Goal: Contribute content: Contribute content

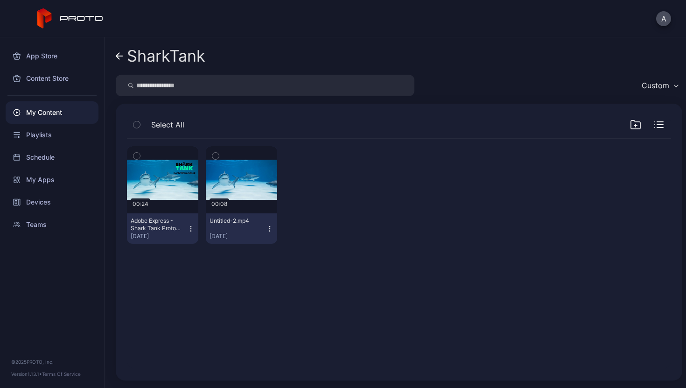
click at [50, 117] on div "My Content" at bounding box center [52, 112] width 93 height 22
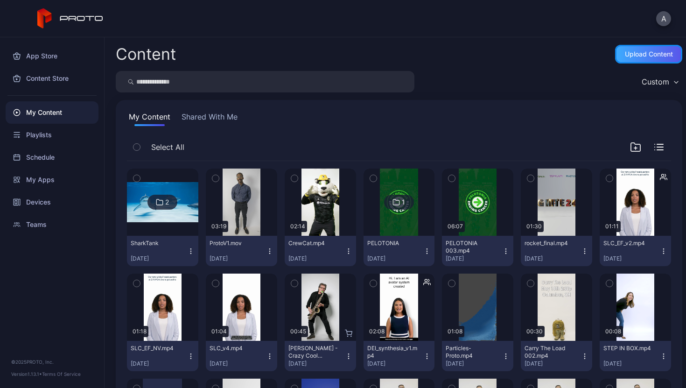
click at [628, 54] on div "Upload Content" at bounding box center [648, 53] width 48 height 7
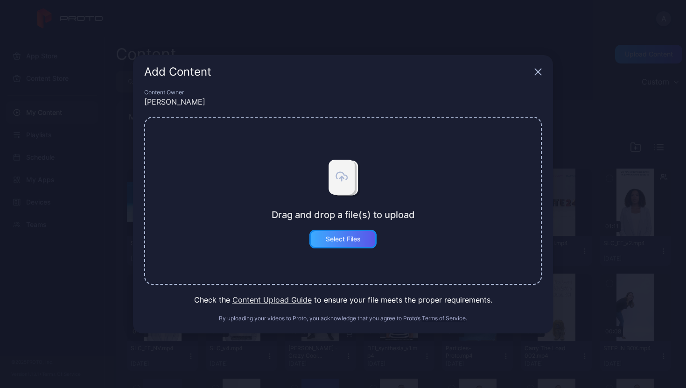
click at [339, 240] on div "Select Files" at bounding box center [343, 238] width 35 height 7
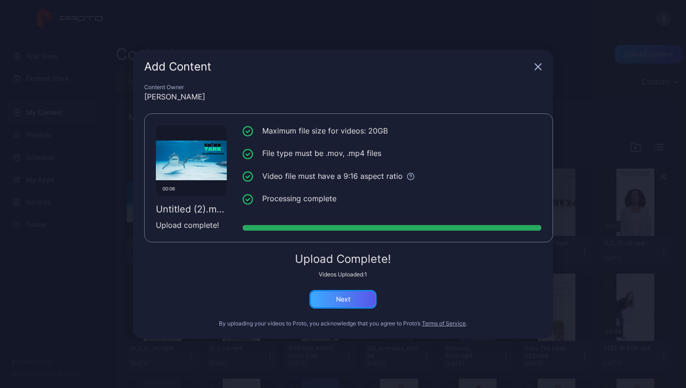
click at [346, 296] on div "Next" at bounding box center [343, 298] width 14 height 7
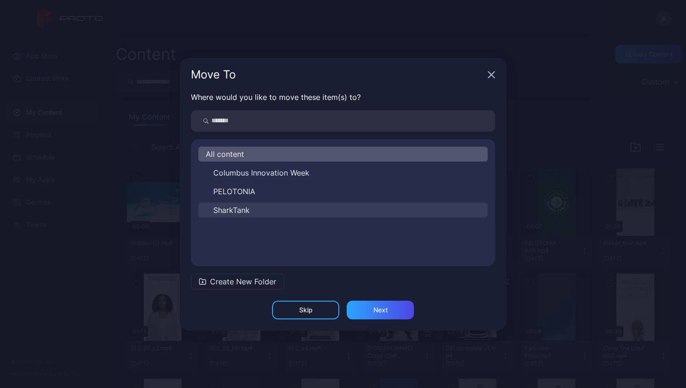
click at [243, 212] on span "SharkTank" at bounding box center [231, 209] width 36 height 11
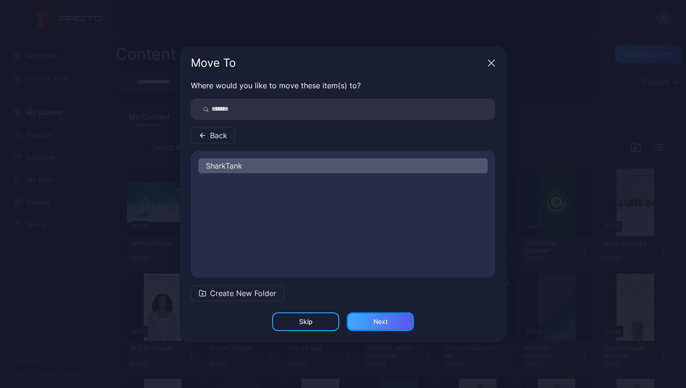
click at [382, 320] on div "Next" at bounding box center [380, 321] width 14 height 7
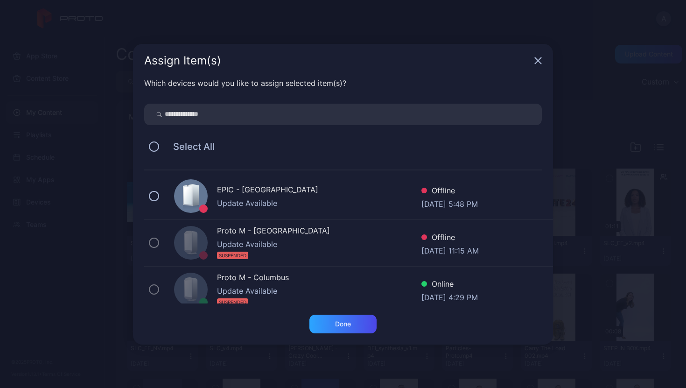
scroll to position [147, 0]
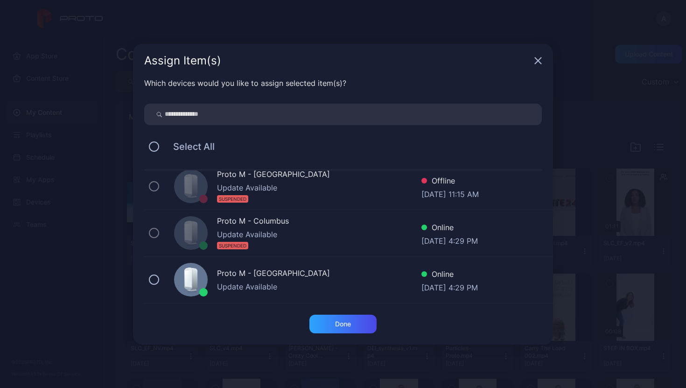
click at [320, 273] on div "Proto M - [GEOGRAPHIC_DATA]" at bounding box center [319, 274] width 204 height 14
click at [339, 329] on div "Done" at bounding box center [342, 323] width 67 height 19
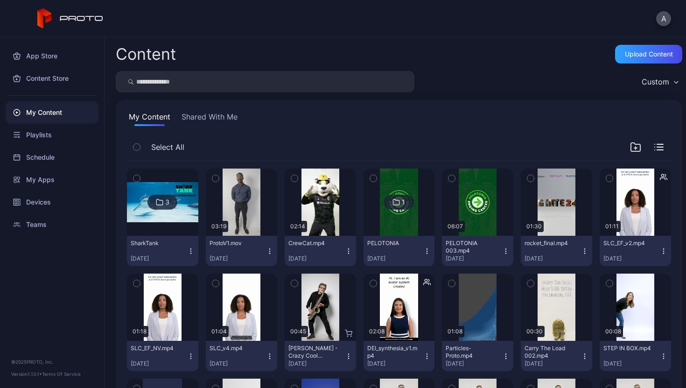
click at [165, 187] on img at bounding box center [162, 202] width 71 height 40
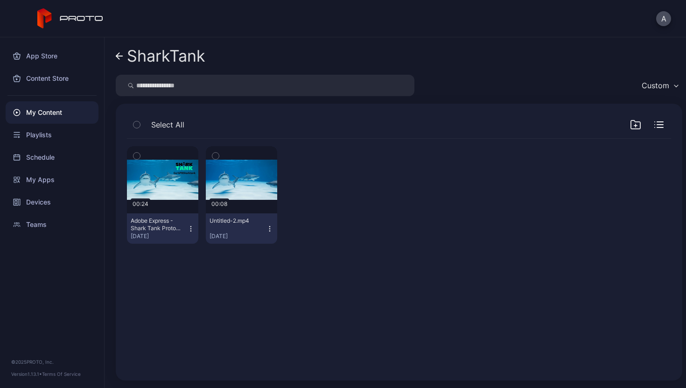
click at [54, 109] on div "My Content" at bounding box center [52, 112] width 93 height 22
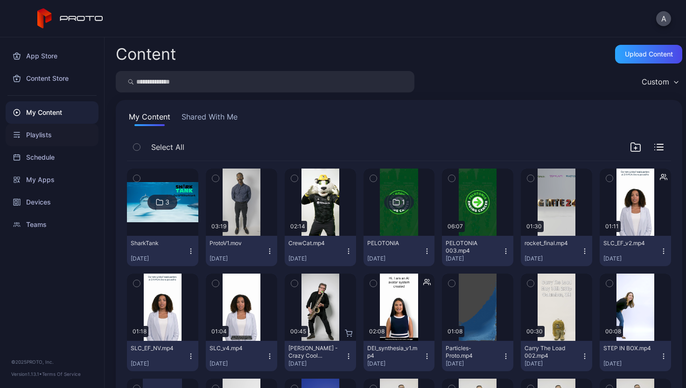
click at [41, 135] on div "Playlists" at bounding box center [52, 135] width 93 height 22
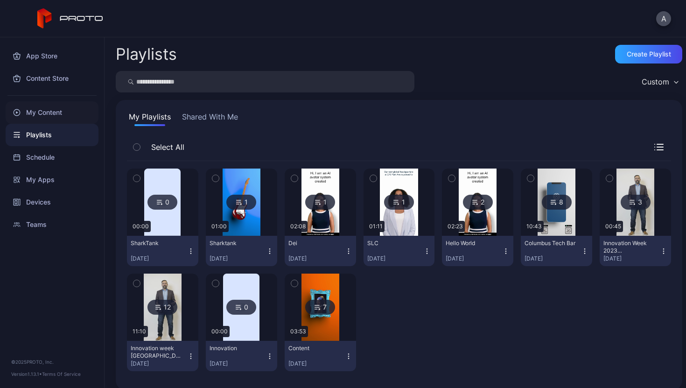
click at [49, 110] on div "My Content" at bounding box center [52, 112] width 93 height 22
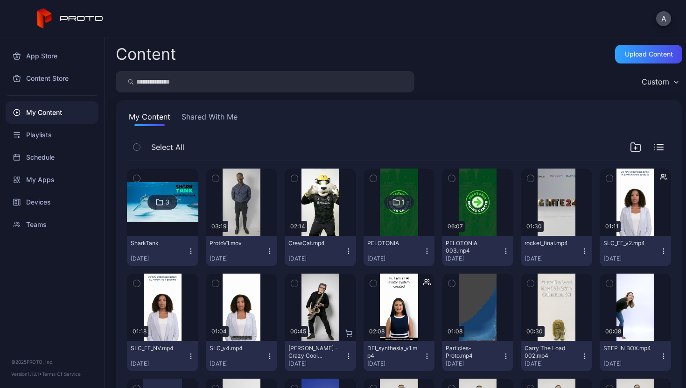
click at [162, 202] on div "3" at bounding box center [162, 201] width 30 height 15
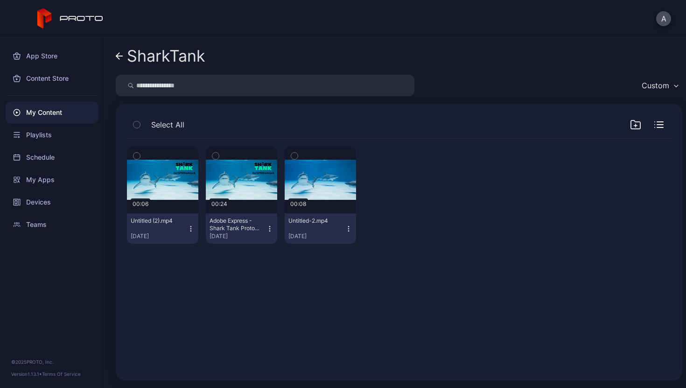
click at [213, 154] on icon "button" at bounding box center [215, 156] width 7 height 10
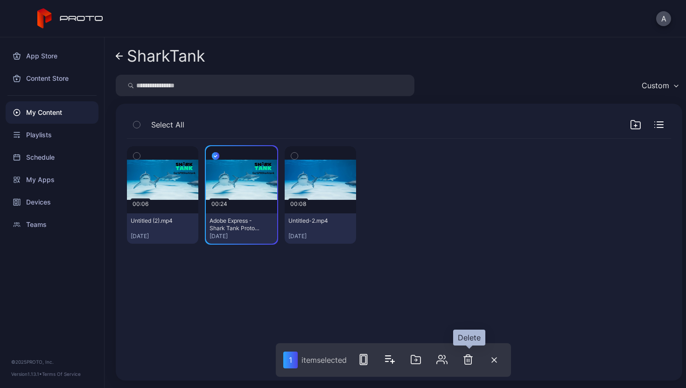
click at [469, 359] on icon "button" at bounding box center [467, 359] width 11 height 11
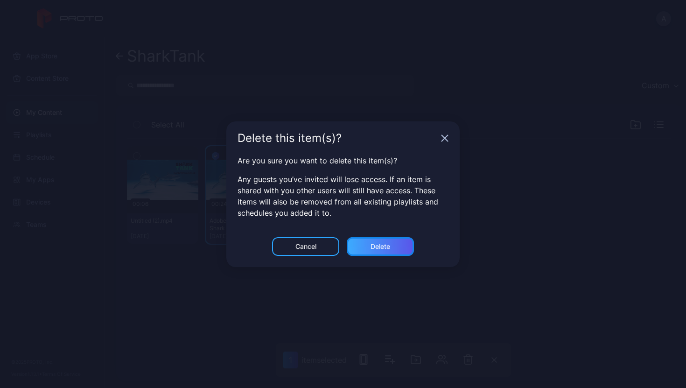
click at [387, 243] on div "Delete" at bounding box center [380, 246] width 20 height 7
